Goal: Task Accomplishment & Management: Use online tool/utility

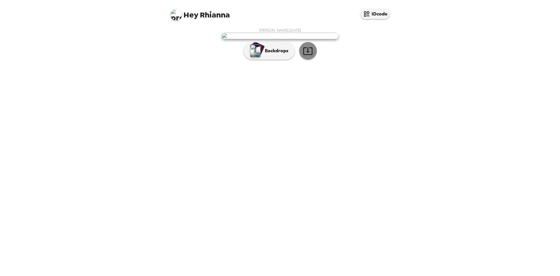
click at [308, 55] on icon "button" at bounding box center [307, 51] width 9 height 8
click at [307, 56] on icon "button" at bounding box center [308, 51] width 10 height 10
